Goal: Task Accomplishment & Management: Manage account settings

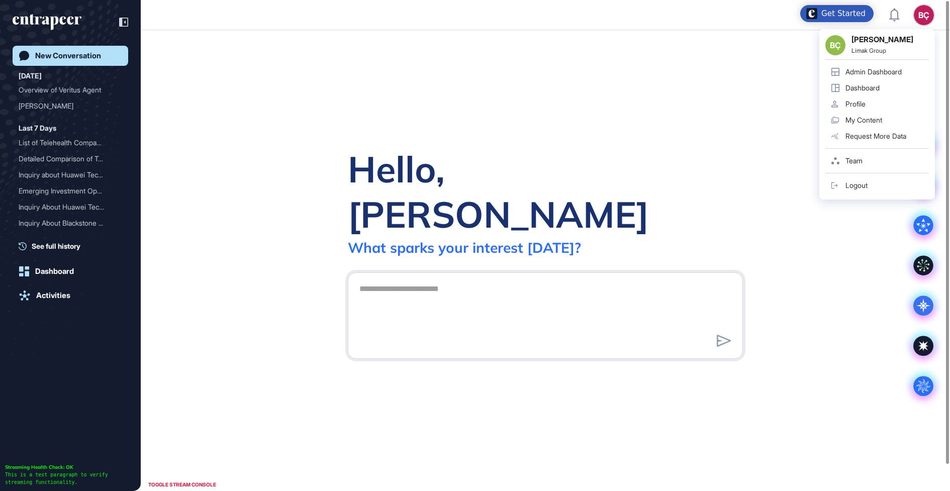
click at [866, 74] on div "Admin Dashboard" at bounding box center [874, 72] width 56 height 8
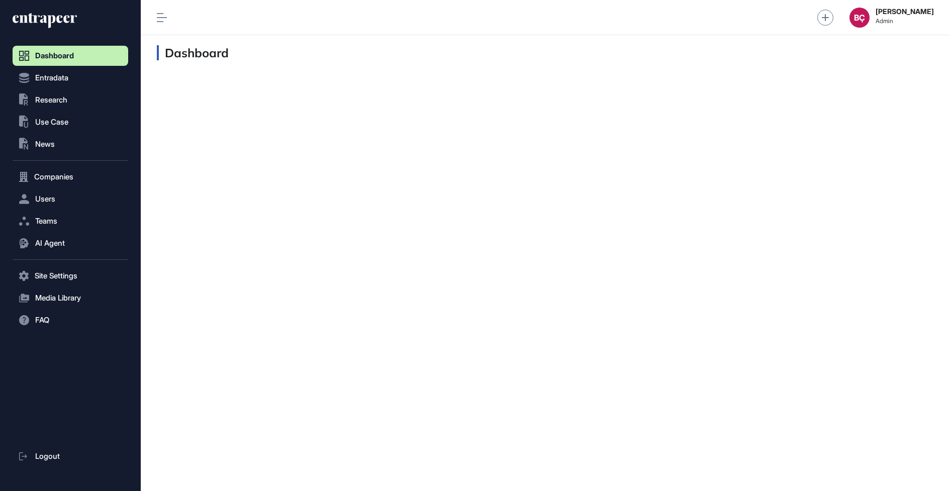
scroll to position [1, 1]
click at [33, 209] on nav "Dashboard Entradata .st0{fill:currentColor} Research .st0{fill:currentColor} Us…" at bounding box center [71, 269] width 116 height 446
click at [45, 196] on span "Users" at bounding box center [45, 199] width 20 height 8
click at [49, 216] on span "User List" at bounding box center [47, 220] width 28 height 8
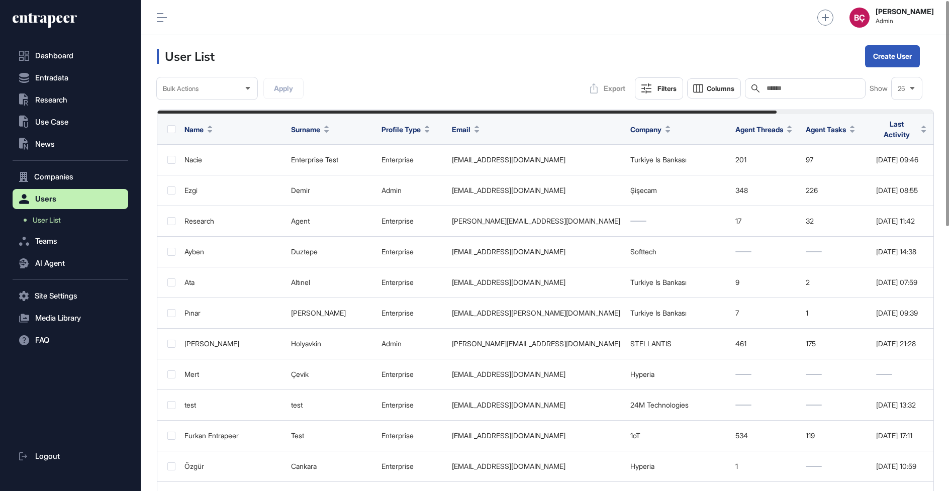
click at [842, 89] on input "text" at bounding box center [813, 88] width 94 height 8
paste input "**********"
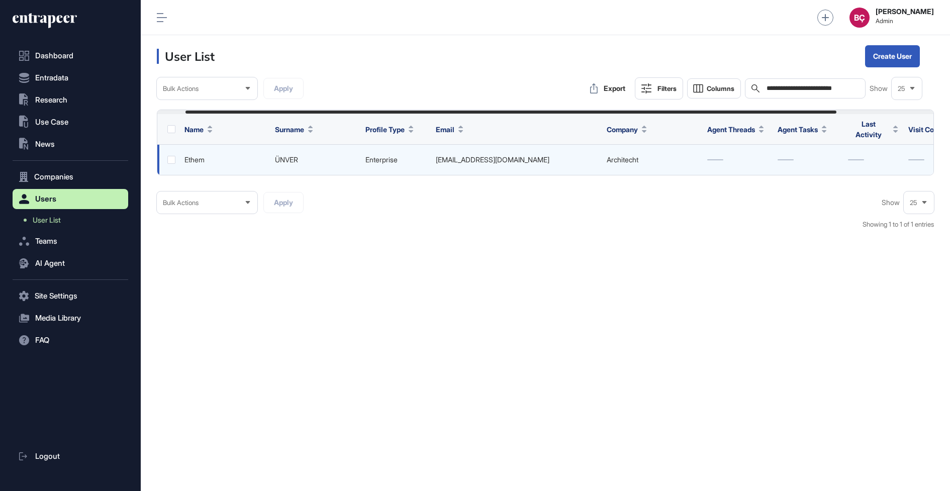
scroll to position [0, 149]
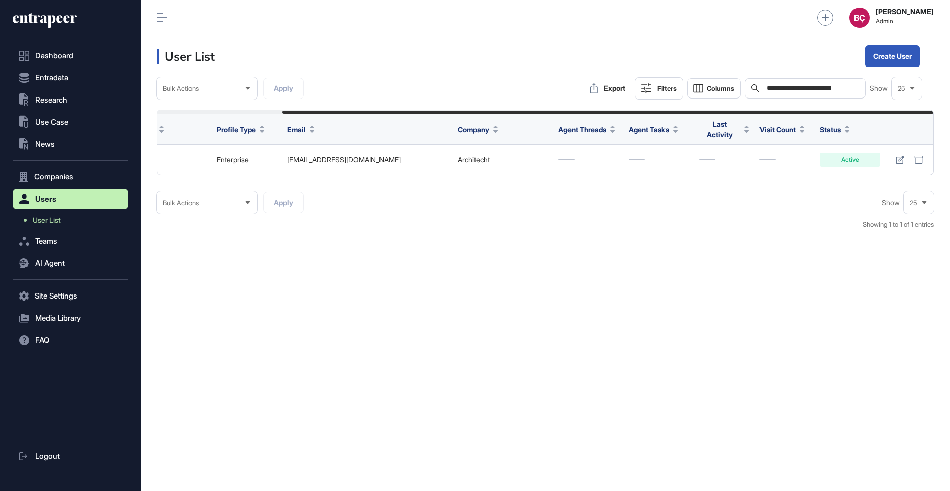
type input "**********"
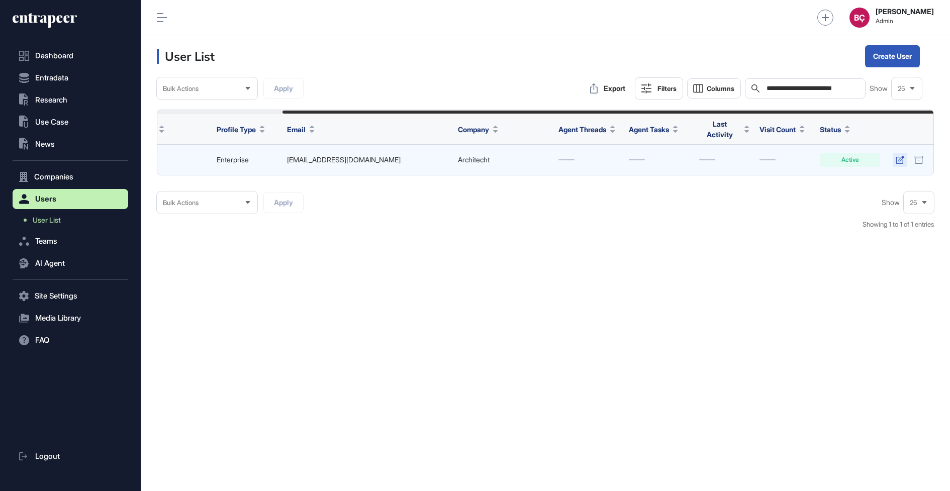
click at [893, 158] on link at bounding box center [900, 160] width 15 height 14
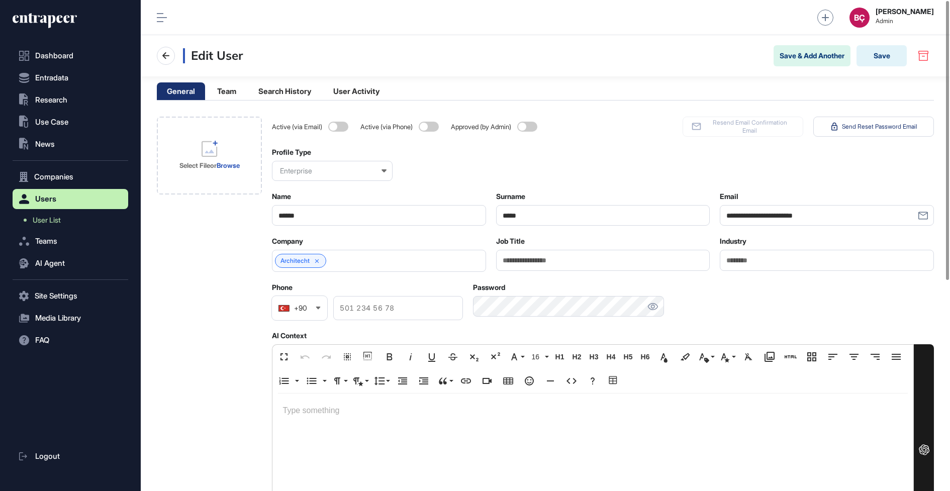
click at [659, 309] on div at bounding box center [653, 306] width 23 height 21
click at [890, 46] on button "Save" at bounding box center [882, 55] width 50 height 21
click at [872, 59] on button "Save" at bounding box center [882, 55] width 50 height 21
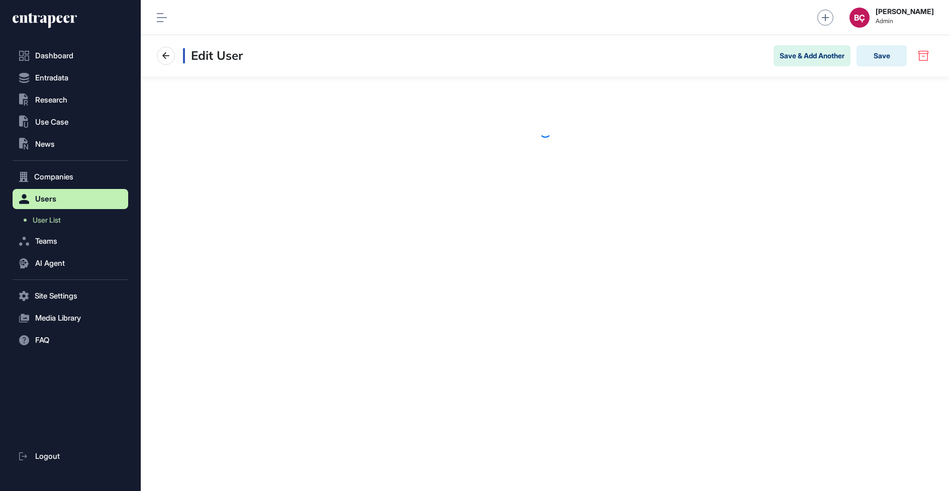
scroll to position [1, 1]
